Goal: Find specific page/section: Find specific page/section

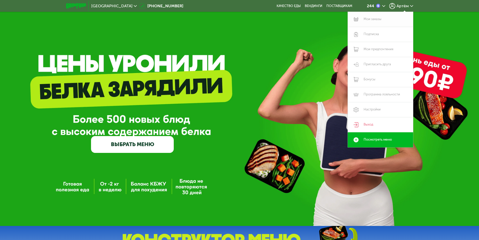
click at [384, 20] on link "Мои заказы" at bounding box center [380, 19] width 65 height 15
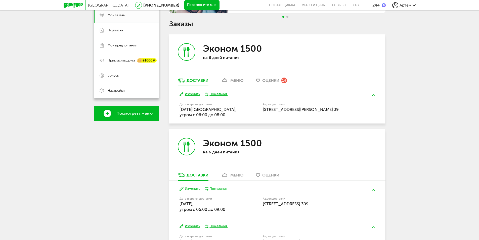
click at [230, 79] on link "меню" at bounding box center [231, 82] width 27 height 8
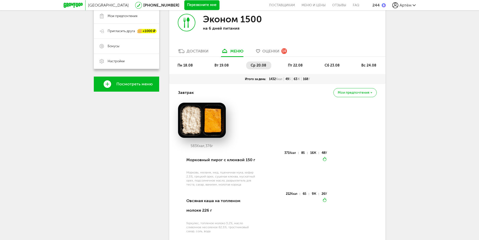
scroll to position [99, 0]
